Goal: Answer question/provide support: Share knowledge or assist other users

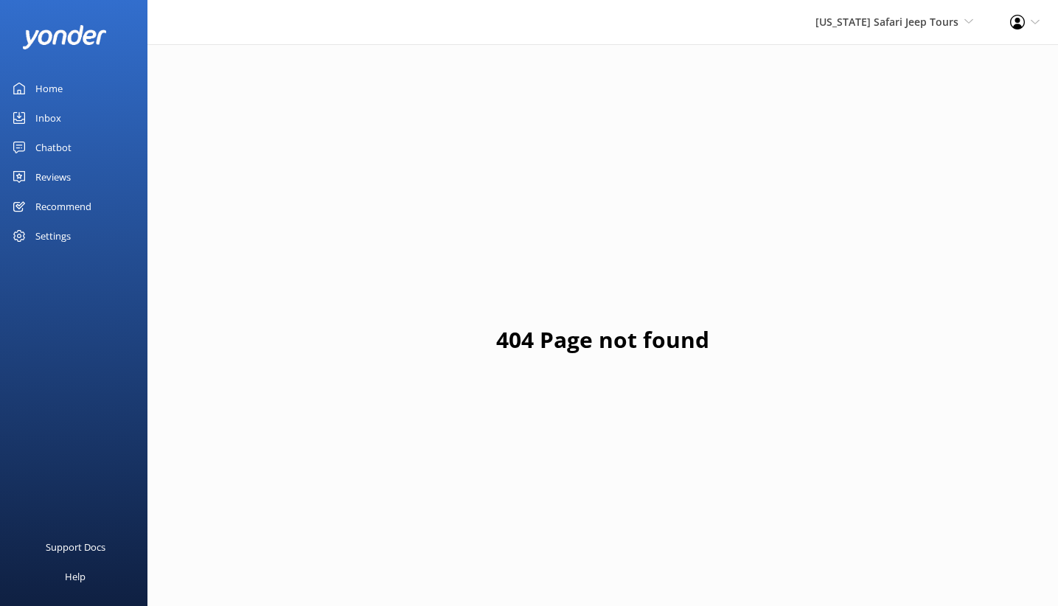
click at [67, 162] on div "Chatbot" at bounding box center [53, 148] width 36 height 30
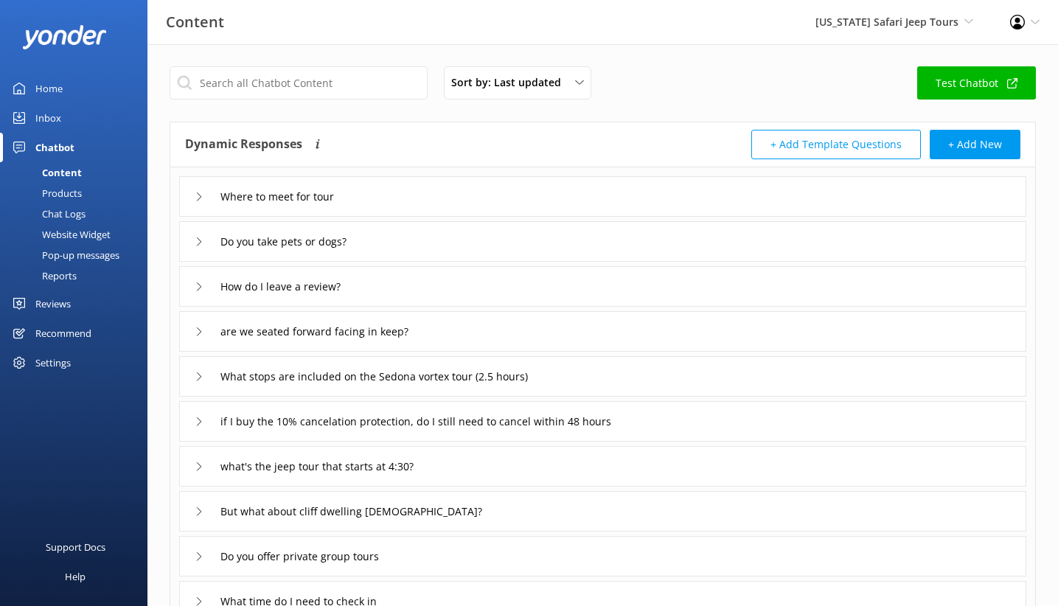
click at [82, 183] on div "Content" at bounding box center [45, 172] width 73 height 21
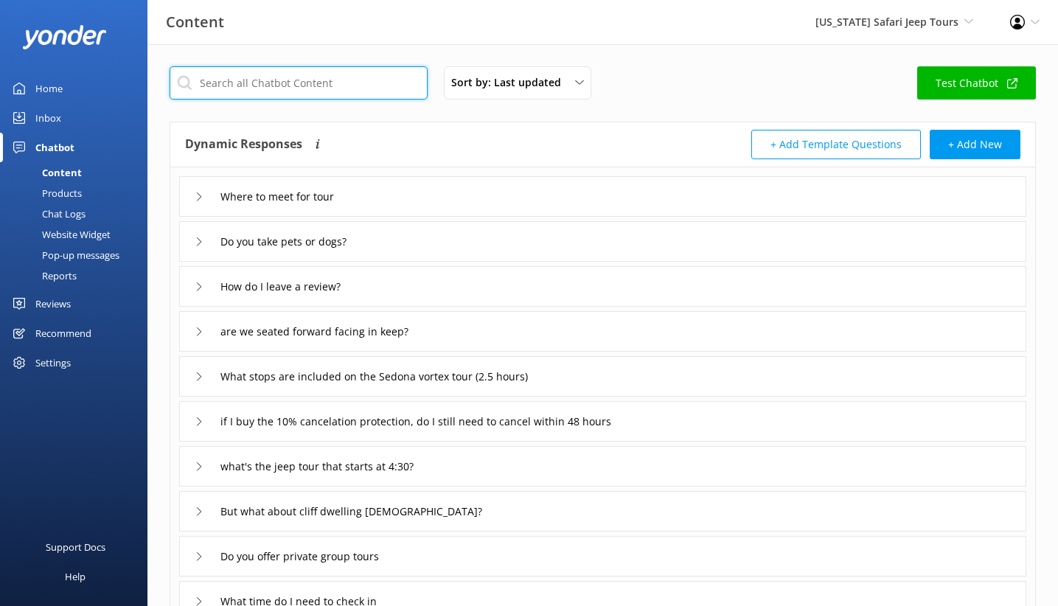
drag, startPoint x: 333, startPoint y: 104, endPoint x: 326, endPoint y: 97, distance: 9.9
click at [333, 100] on input "text" at bounding box center [299, 82] width 258 height 33
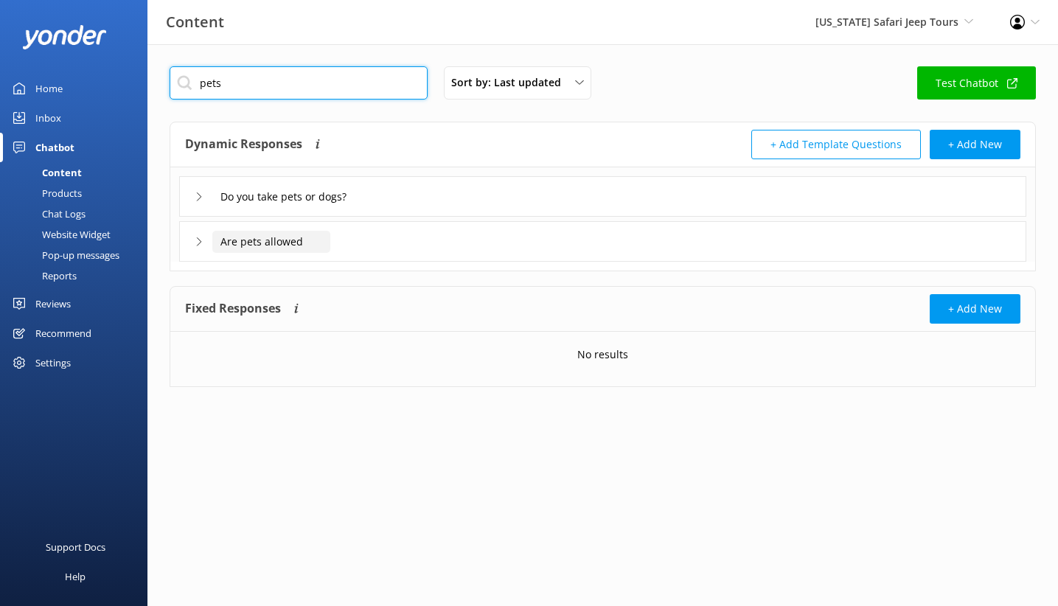
type input "pets"
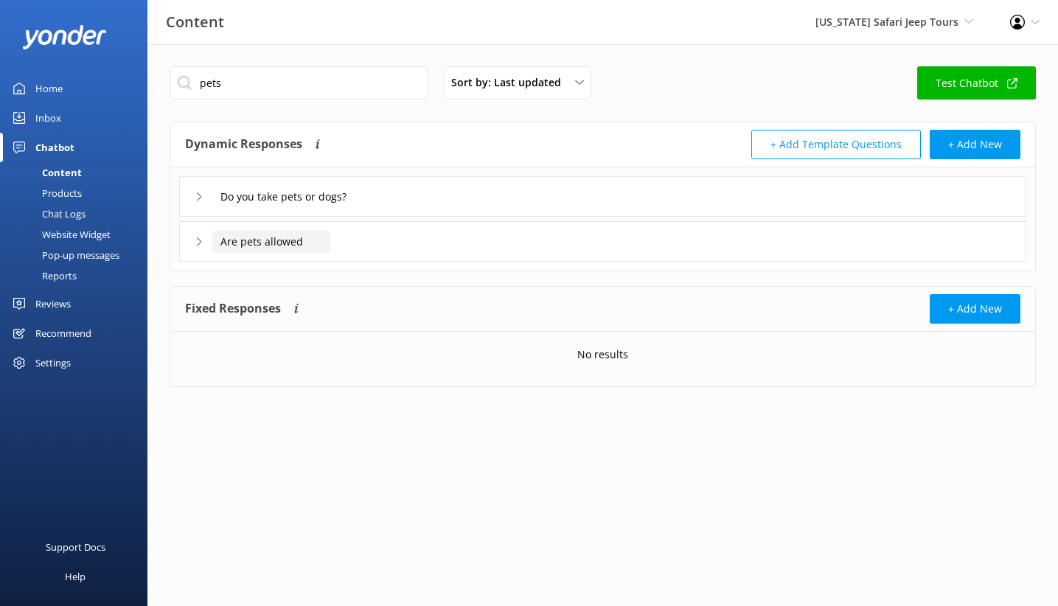
click at [327, 253] on input "Are pets allowed" at bounding box center [271, 242] width 118 height 22
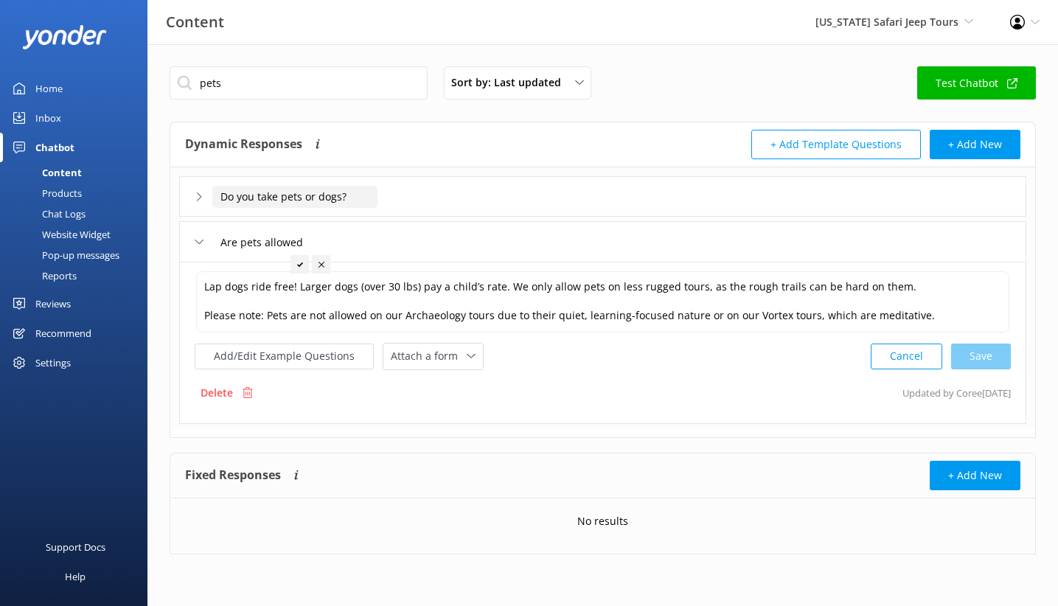
click at [366, 208] on input "Do you take pets or dogs?" at bounding box center [294, 197] width 165 height 22
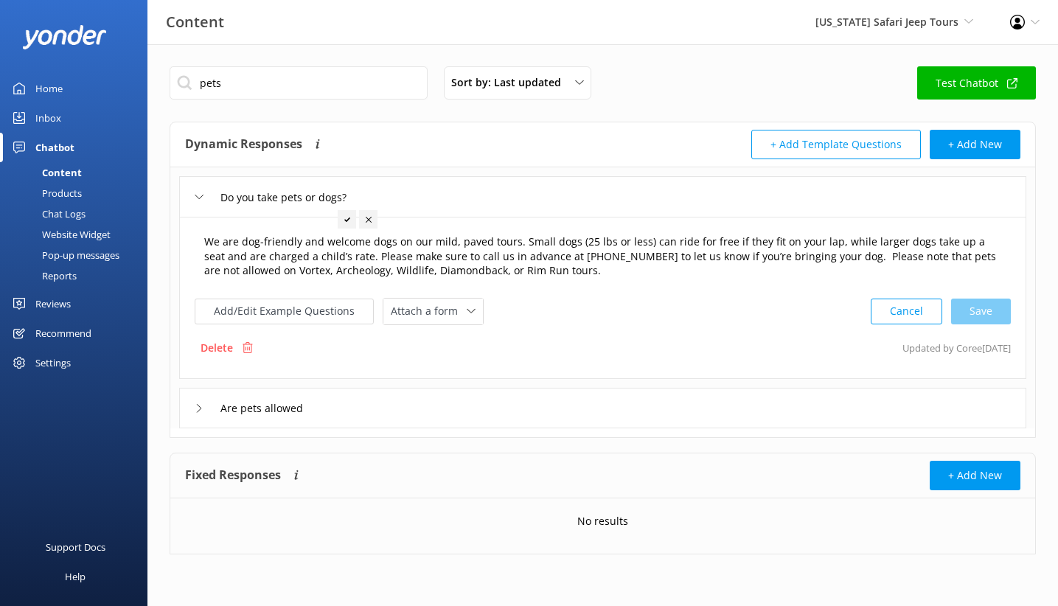
click at [353, 288] on textarea "We are dog-friendly and welcome dogs on our mild, paved tours. Small dogs (25 l…" at bounding box center [603, 256] width 814 height 61
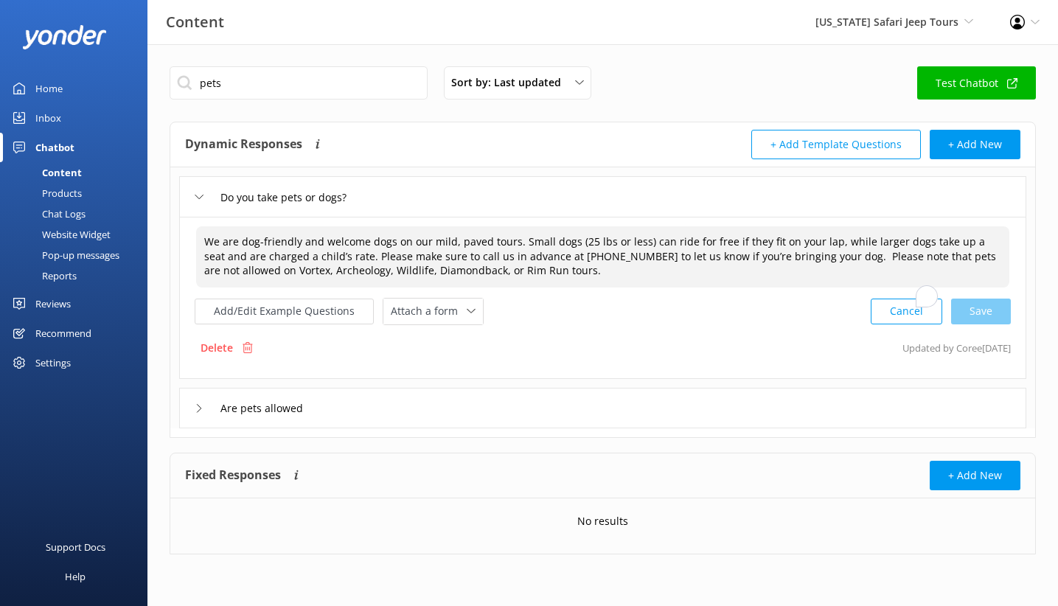
click at [353, 288] on textarea "We are dog-friendly and welcome dogs on our mild, paved tours. Small dogs (25 l…" at bounding box center [603, 256] width 814 height 61
paste textarea "welcome dogs on our mild, paved tours. Small dogs (25 lbs or less) ride free if…"
click at [343, 325] on button "Add/Edit Example Questions" at bounding box center [284, 312] width 179 height 26
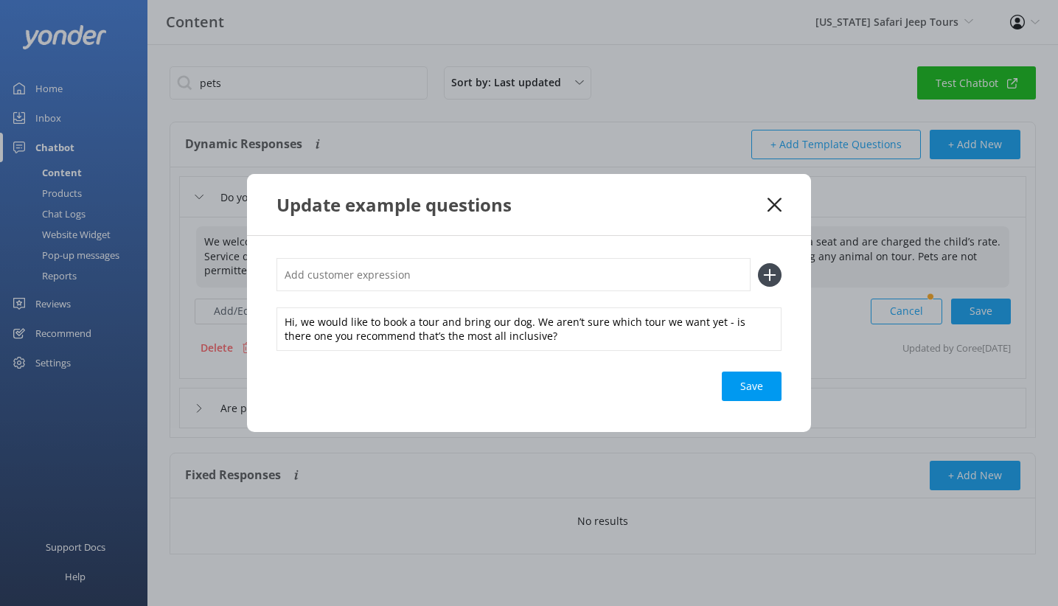
type textarea "We welcome dogs on our mild, paved tours. Small dogs (25 lbs or less) ride free…"
click at [385, 271] on input "text" at bounding box center [514, 274] width 474 height 33
type input "are pets allowed"
click at [777, 271] on use at bounding box center [770, 275] width 13 height 13
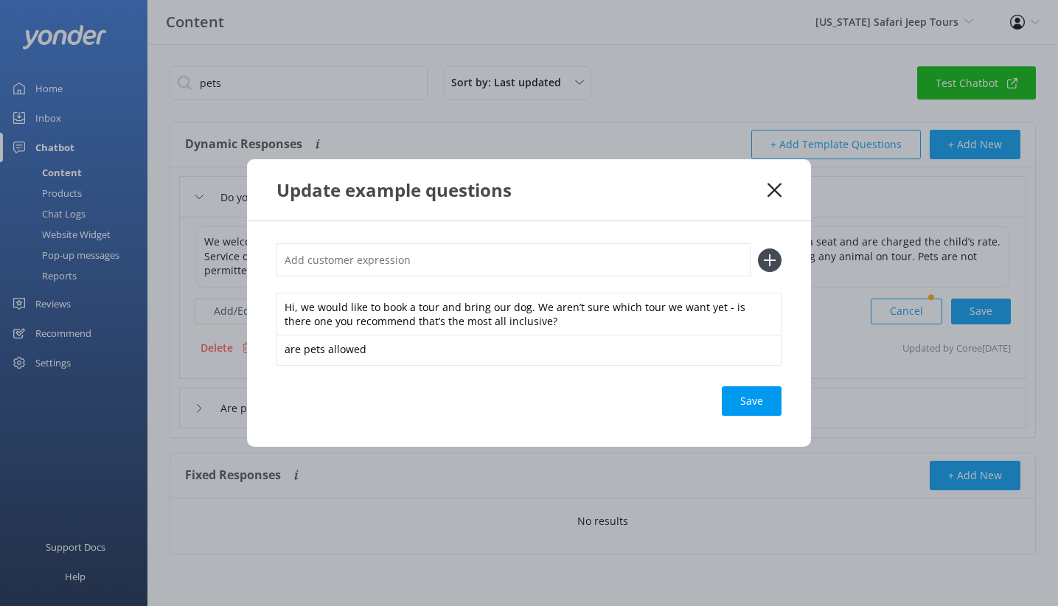
click at [511, 252] on input "text" at bounding box center [514, 259] width 474 height 33
type input "do you allow service animals"
click at [782, 250] on icon at bounding box center [770, 261] width 24 height 24
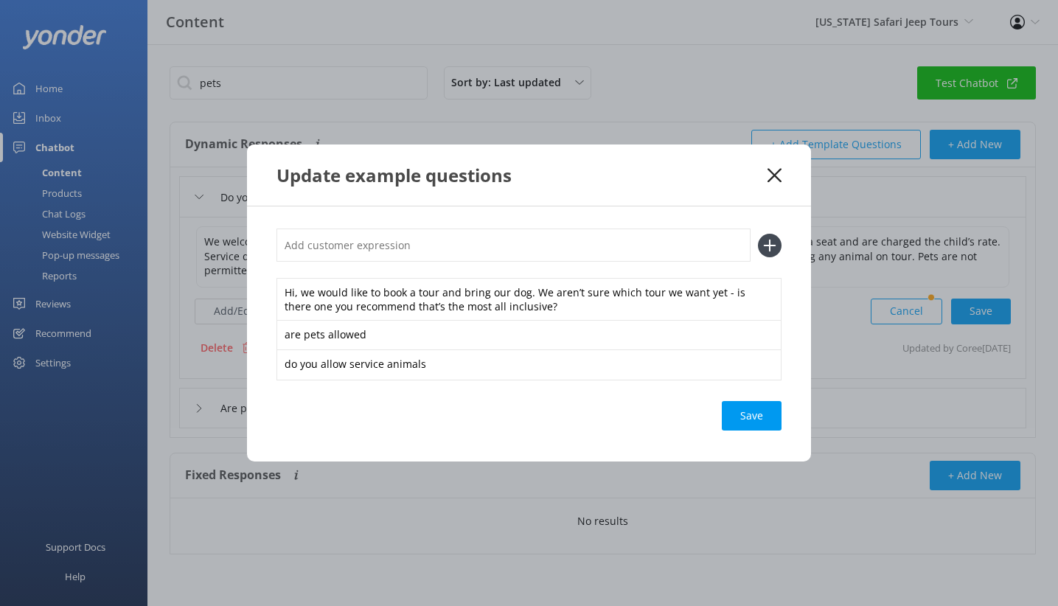
click at [424, 243] on input "text" at bounding box center [514, 245] width 474 height 33
type input "what is the fee for service animals"
click at [782, 234] on icon at bounding box center [770, 246] width 24 height 24
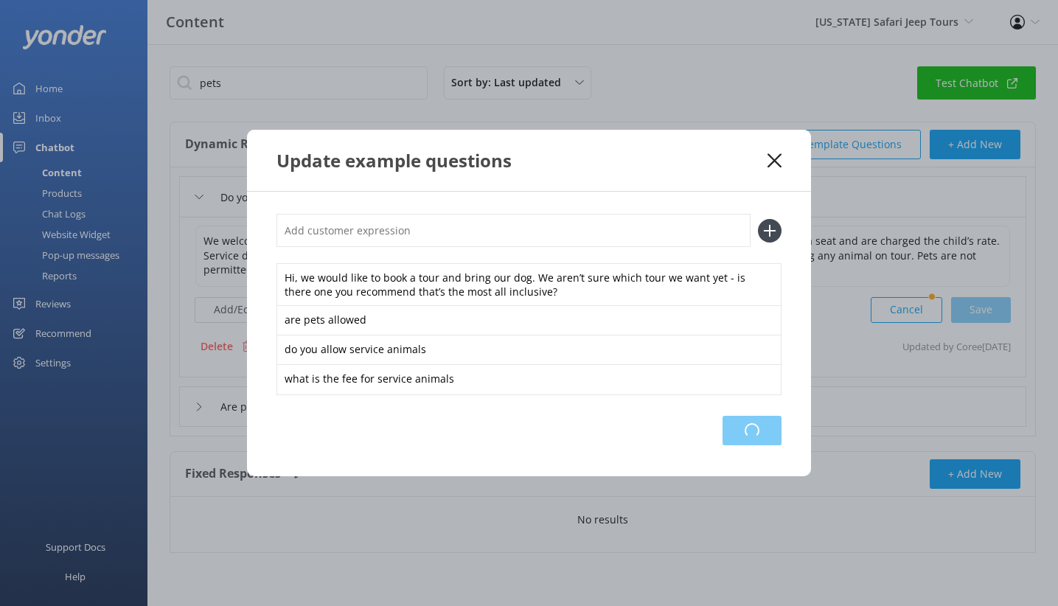
click at [782, 446] on div "Loading.." at bounding box center [752, 431] width 59 height 30
click at [782, 153] on icon at bounding box center [775, 160] width 14 height 15
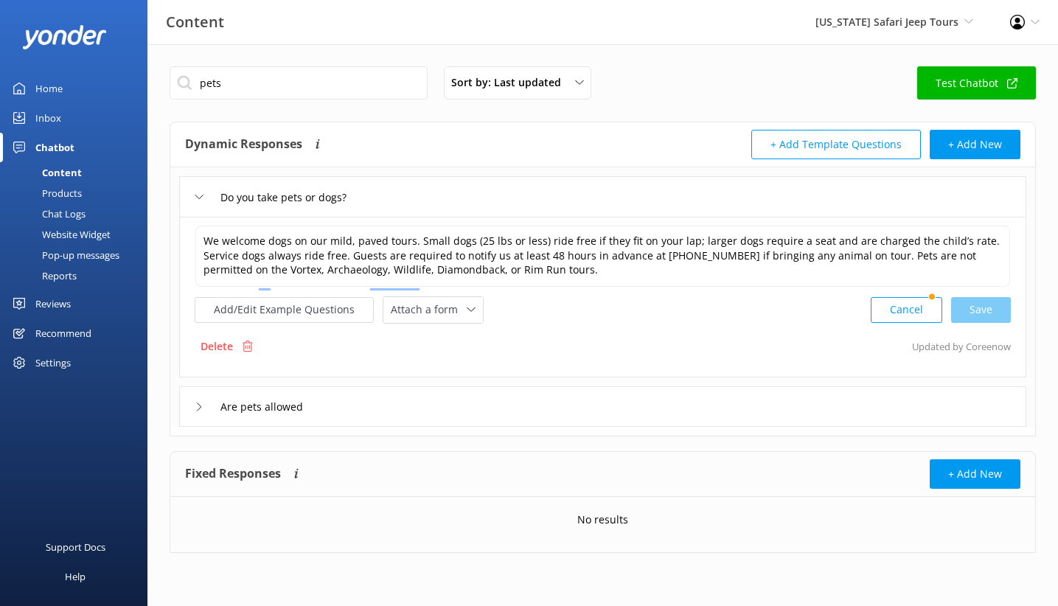
scroll to position [128, 0]
click at [330, 403] on input "Are pets allowed" at bounding box center [271, 407] width 118 height 22
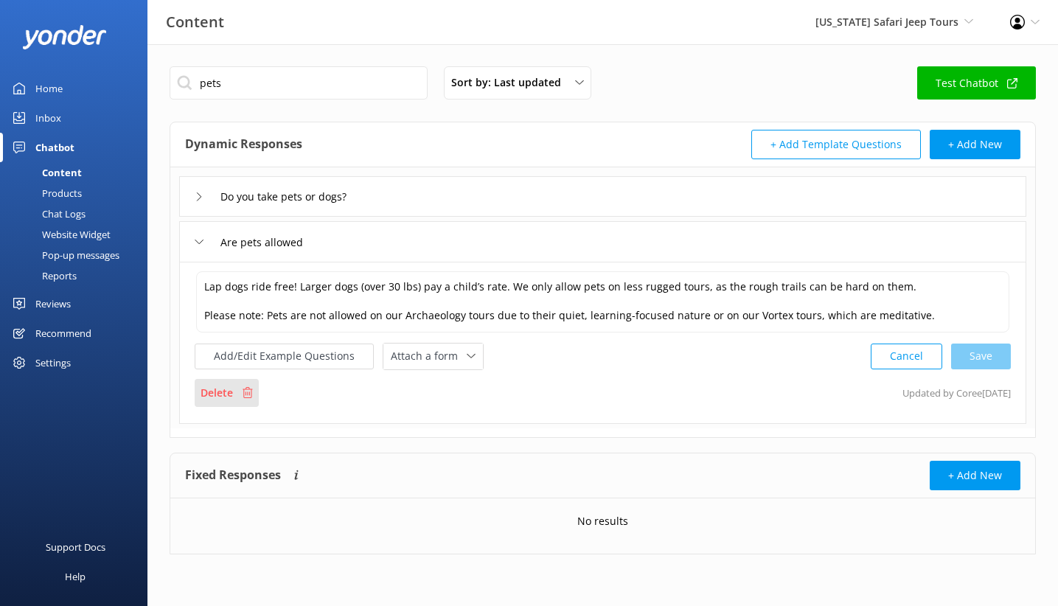
click at [233, 401] on p "Delete" at bounding box center [217, 393] width 32 height 16
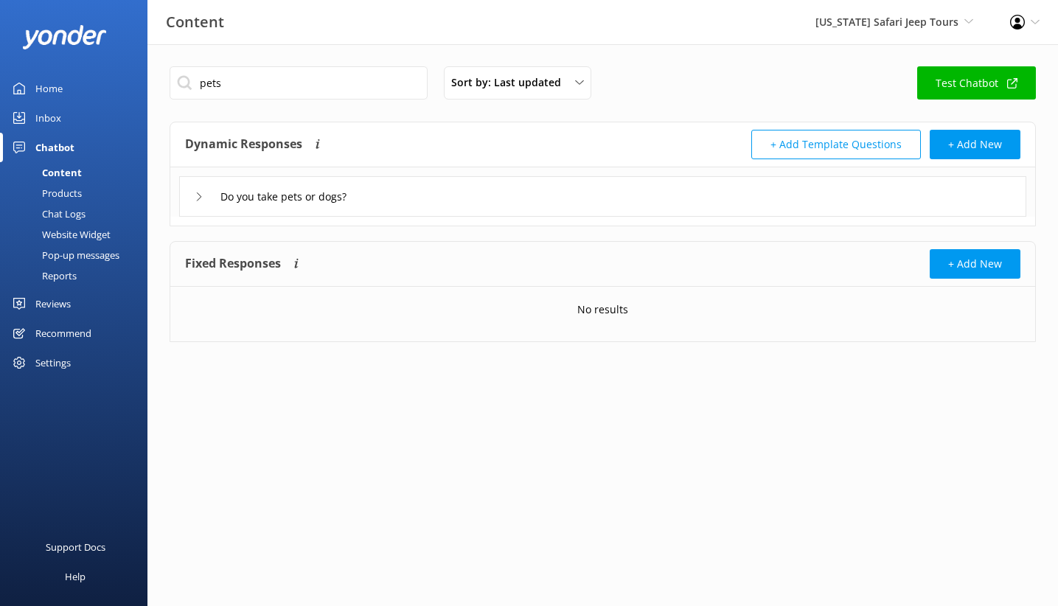
click at [204, 201] on icon at bounding box center [199, 197] width 9 height 9
